Goal: Information Seeking & Learning: Learn about a topic

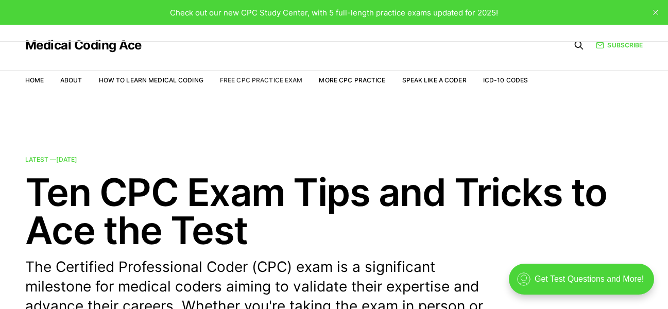
click at [276, 78] on link "Free CPC Practice Exam" at bounding box center [261, 80] width 83 height 8
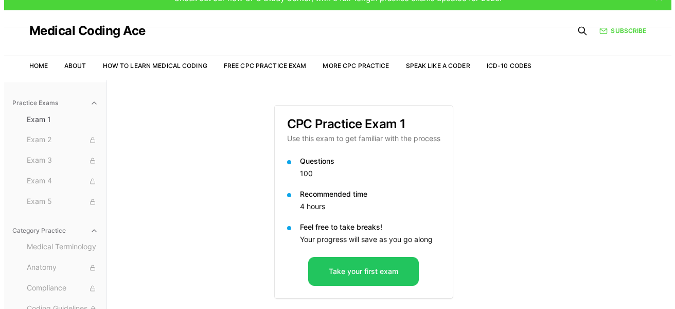
scroll to position [95, 0]
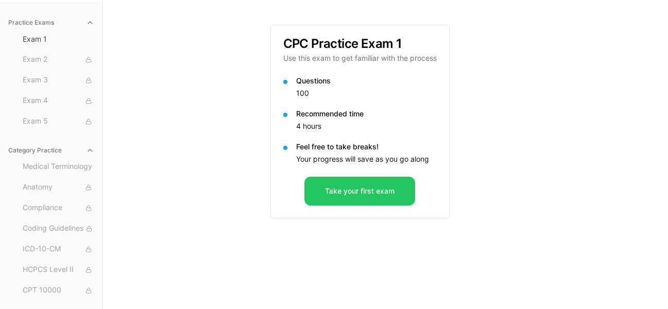
click at [44, 150] on button "Category Practice" at bounding box center [51, 150] width 94 height 16
click at [90, 152] on icon "button" at bounding box center [90, 150] width 8 height 8
click at [62, 168] on span "Medical Terminology" at bounding box center [59, 166] width 72 height 11
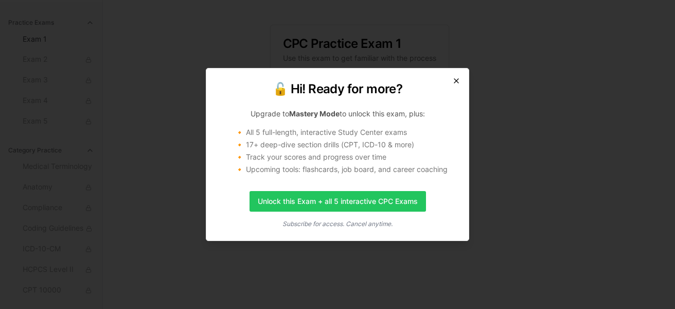
click at [457, 82] on icon "button" at bounding box center [456, 81] width 8 height 8
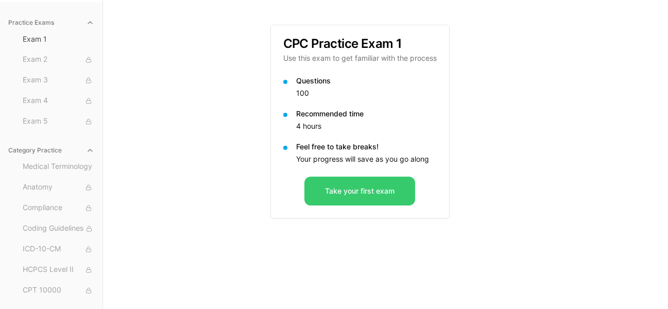
click at [351, 187] on button "Take your first exam" at bounding box center [359, 191] width 111 height 29
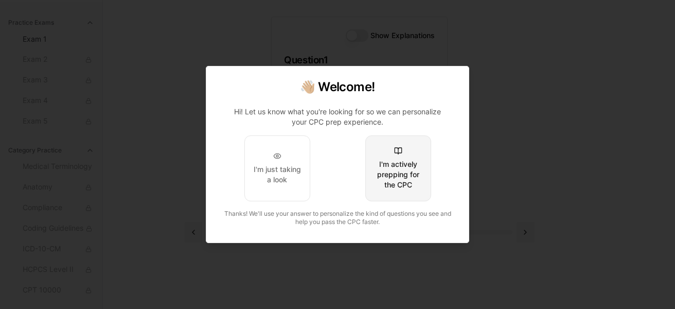
click at [388, 189] on div "I'm actively prepping for the CPC" at bounding box center [398, 174] width 48 height 31
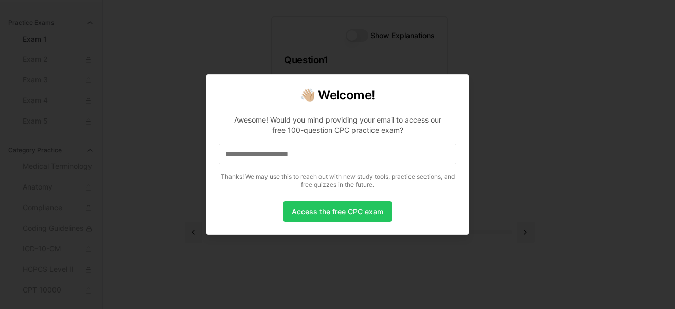
click at [388, 189] on p "Awesome! Would you mind providing your email to access our free 100-question CP…" at bounding box center [338, 150] width 238 height 86
click at [352, 152] on input at bounding box center [338, 154] width 238 height 21
click at [513, 109] on div at bounding box center [337, 154] width 675 height 309
click at [363, 211] on button "Access the free CPC exam" at bounding box center [338, 211] width 108 height 21
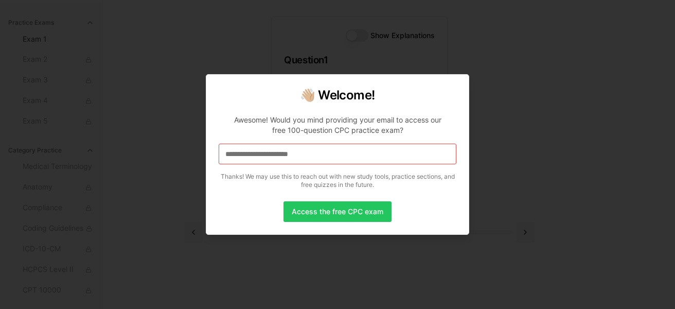
click at [366, 161] on input at bounding box center [338, 154] width 238 height 21
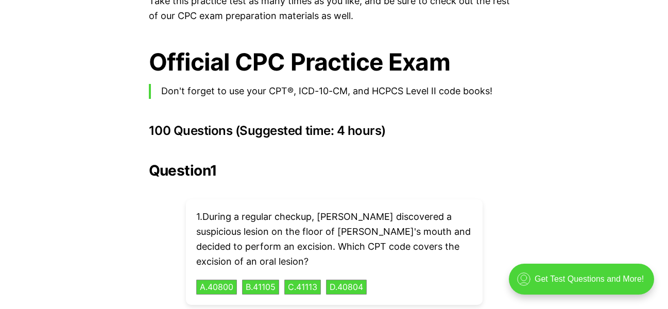
scroll to position [2211, 0]
